Goal: Information Seeking & Learning: Learn about a topic

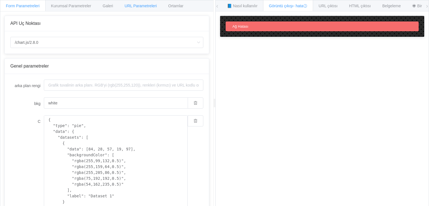
click at [141, 8] on font "URL Parametreleri" at bounding box center [141, 6] width 32 height 4
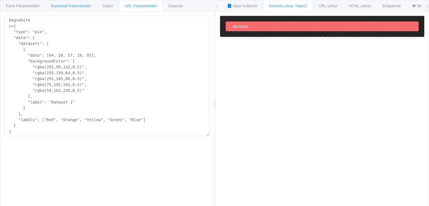
click at [87, 4] on font "Kurumsal Parametreler" at bounding box center [71, 6] width 40 height 4
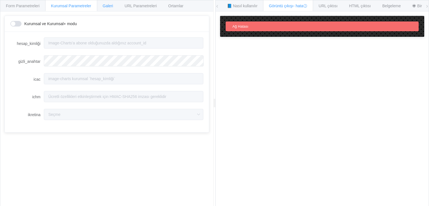
click at [105, 5] on font "Galeri" at bounding box center [108, 6] width 10 height 4
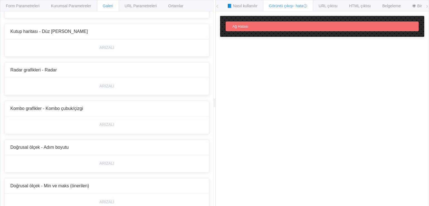
scroll to position [1507, 0]
click at [108, 85] on font "ARIZALI" at bounding box center [106, 86] width 15 height 4
click at [133, 81] on div "ARIZALI" at bounding box center [107, 86] width 204 height 17
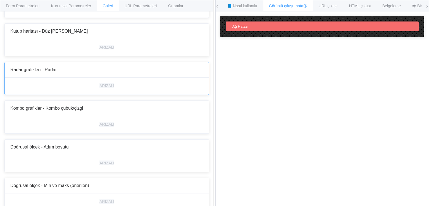
click at [133, 81] on div "ARIZALI" at bounding box center [107, 86] width 204 height 17
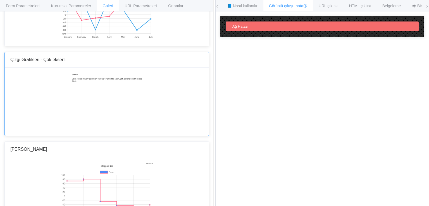
scroll to position [681, 0]
click at [132, 99] on img at bounding box center [107, 102] width 72 height 56
click at [249, 7] on font "📘 Nasıl kullanılır" at bounding box center [242, 6] width 30 height 4
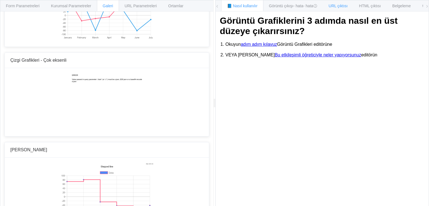
click at [334, 4] on font "URL çıktısı" at bounding box center [338, 6] width 19 height 4
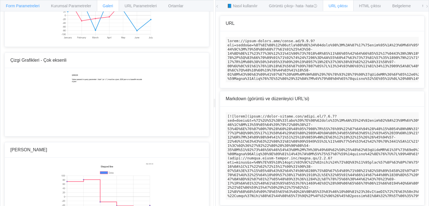
click at [27, 9] on div "Form Parametreleri" at bounding box center [23, 5] width 46 height 11
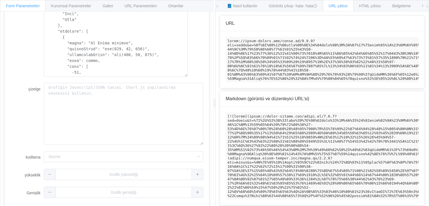
scroll to position [159, 0]
click at [165, 7] on div "Ortamlar" at bounding box center [175, 5] width 27 height 11
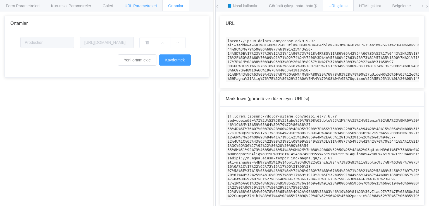
click at [128, 7] on font "URL Parametreleri" at bounding box center [141, 6] width 32 height 4
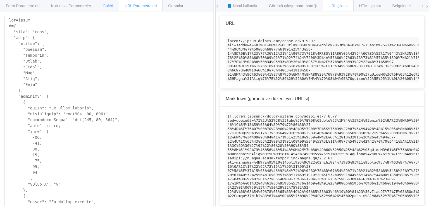
click at [110, 5] on font "Galeri" at bounding box center [108, 6] width 10 height 4
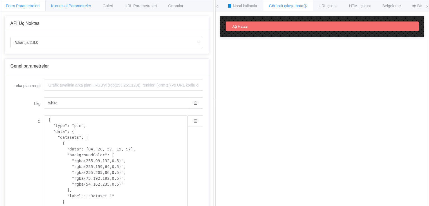
click at [73, 11] on div "Kurumsal Parametreler" at bounding box center [71, 5] width 52 height 11
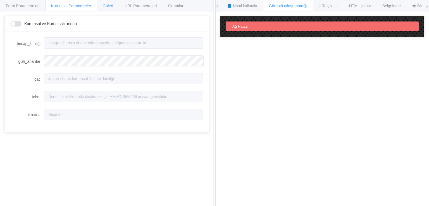
click at [103, 10] on div "Galeri" at bounding box center [108, 5] width 22 height 11
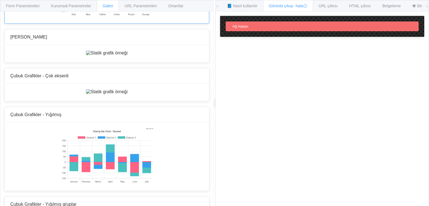
scroll to position [115, 0]
click at [108, 56] on img at bounding box center [107, 53] width 42 height 5
click at [339, 2] on div "URL çıktısı" at bounding box center [338, 5] width 31 height 11
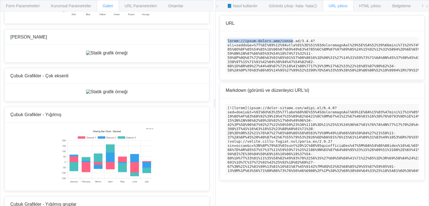
drag, startPoint x: 228, startPoint y: 42, endPoint x: 287, endPoint y: 42, distance: 58.4
click at [287, 42] on code at bounding box center [322, 55] width 193 height 37
copy code "https://image-charts.com/chart"
click at [283, 93] on font "Markdown (görüntü ve düzenleyici URL'si)" at bounding box center [268, 90] width 84 height 5
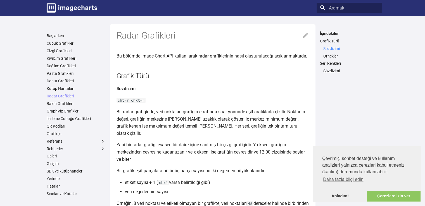
click at [329, 49] on font "Sözdizimi" at bounding box center [331, 48] width 16 height 4
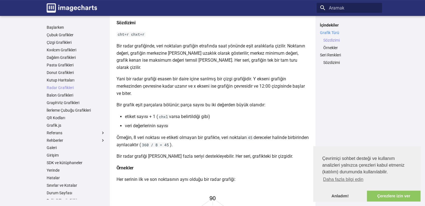
click at [325, 32] on font "Grafik Türü" at bounding box center [329, 32] width 19 height 4
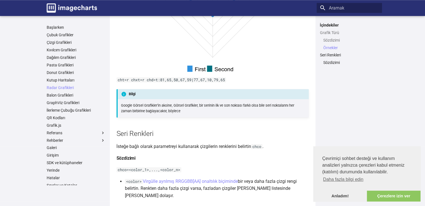
scroll to position [594, 0]
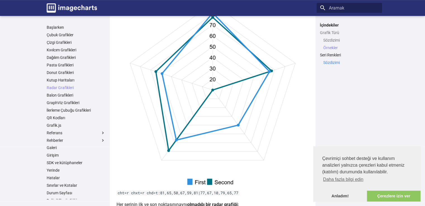
click at [333, 63] on font "Sözdizimi" at bounding box center [331, 62] width 16 height 4
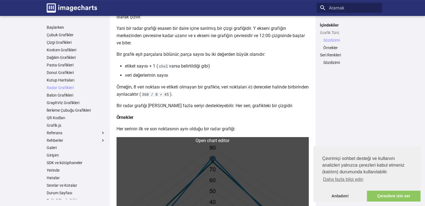
scroll to position [38, 0]
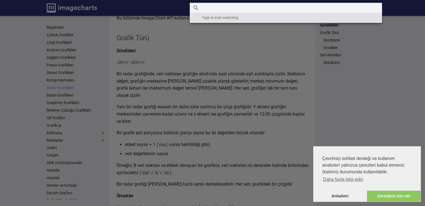
click at [336, 8] on input "Aramak" at bounding box center [286, 8] width 192 height 10
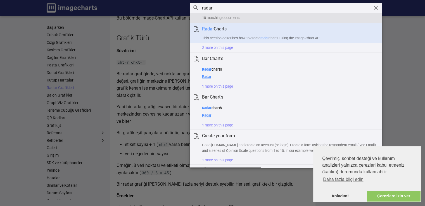
type input "radar"
click at [289, 35] on p "This section describes how to create radar charts using the Image-Chart API." at bounding box center [289, 38] width 175 height 6
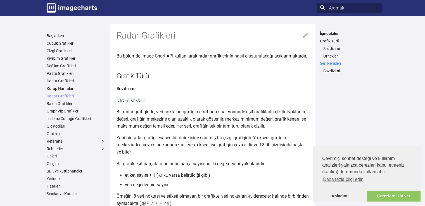
click at [334, 63] on font "Seri Renkleri" at bounding box center [330, 63] width 21 height 4
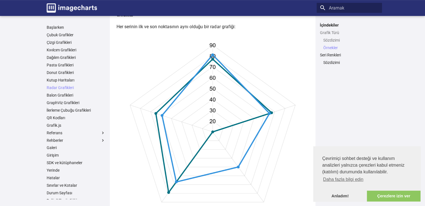
scroll to position [212, 0]
click at [199, 142] on link at bounding box center [212, 130] width 192 height 192
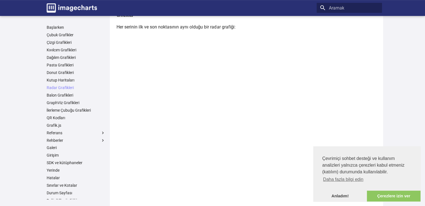
scroll to position [197, 0]
click at [68, 63] on font "Pasta Grafikleri" at bounding box center [60, 65] width 27 height 4
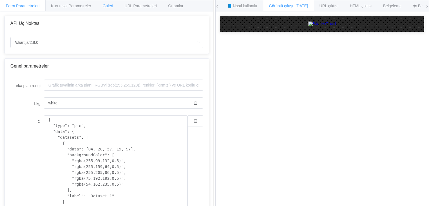
click at [105, 5] on font "Galeri" at bounding box center [108, 6] width 10 height 4
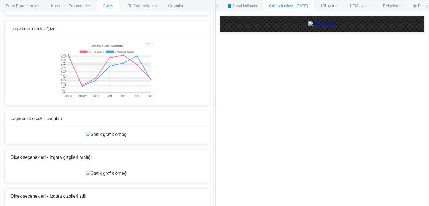
scroll to position [2367, 0]
click at [334, 7] on font "URL çıktısı" at bounding box center [329, 6] width 19 height 4
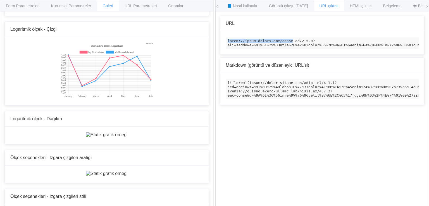
drag, startPoint x: 286, startPoint y: 41, endPoint x: 225, endPoint y: 40, distance: 60.9
click at [226, 40] on code at bounding box center [322, 43] width 193 height 12
copy code "https://image-charts.com/chart"
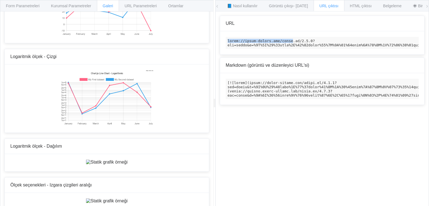
scroll to position [2340, 0]
click at [363, 6] on font "HTML çıktısı" at bounding box center [361, 6] width 22 height 4
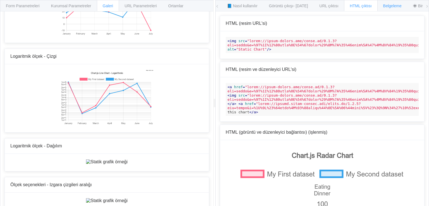
click at [379, 5] on div "Belgeleme" at bounding box center [392, 5] width 30 height 11
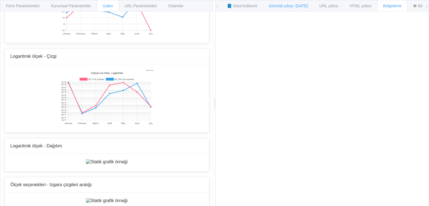
click at [289, 9] on div "Görüntü çıkışı - 75ms" at bounding box center [288, 5] width 51 height 11
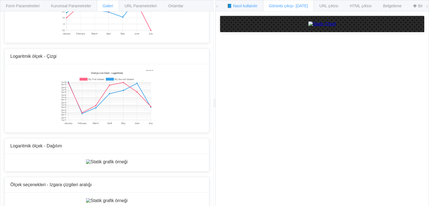
click at [257, 6] on div "📘 Nasıl kullanılır" at bounding box center [242, 5] width 42 height 11
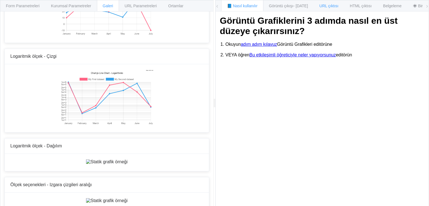
click at [321, 6] on font "URL çıktısı" at bounding box center [329, 6] width 19 height 4
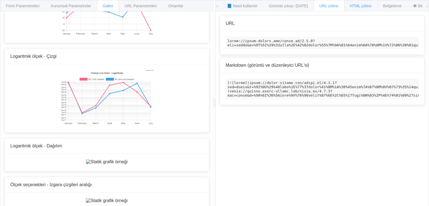
click at [360, 10] on div "HTML çıktısı" at bounding box center [361, 5] width 34 height 11
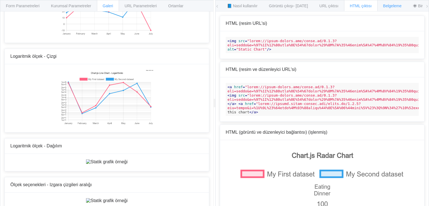
click at [390, 5] on font "Belgeleme" at bounding box center [392, 6] width 18 height 4
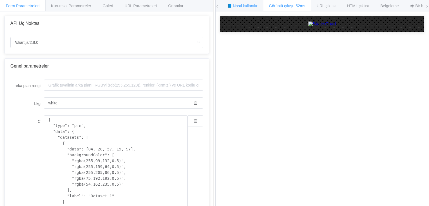
click at [244, 11] on div "📘 Nasıl kullanılır" at bounding box center [242, 5] width 42 height 11
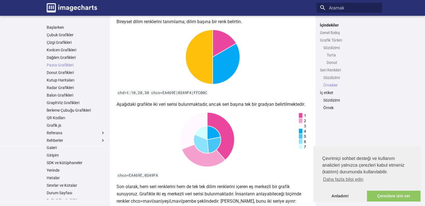
scroll to position [1173, 0]
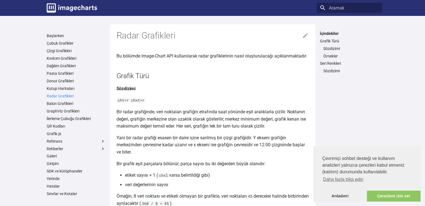
click at [65, 96] on font "Radar Grafikleri" at bounding box center [60, 96] width 27 height 4
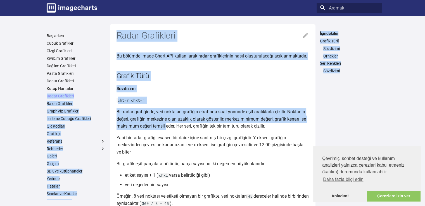
drag, startPoint x: 0, startPoint y: 97, endPoint x: 167, endPoint y: 127, distance: 170.0
click at [190, 92] on h4 "Sözdizimi" at bounding box center [212, 88] width 192 height 7
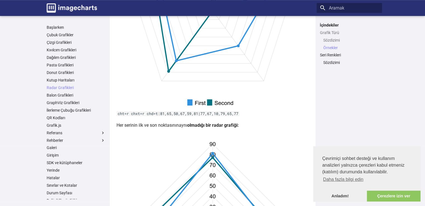
scroll to position [329, 0]
